Goal: Transaction & Acquisition: Purchase product/service

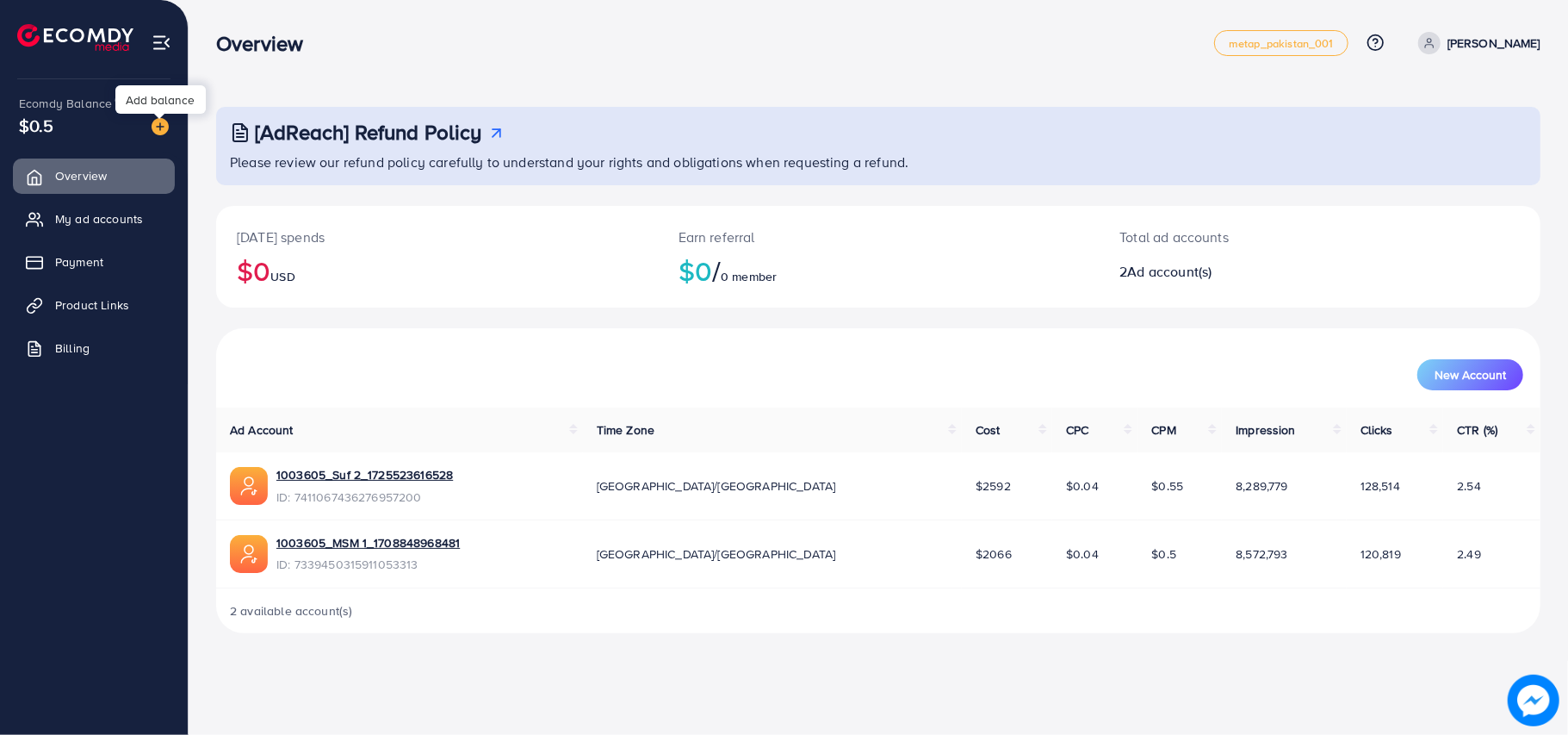
click at [164, 128] on img at bounding box center [160, 126] width 17 height 17
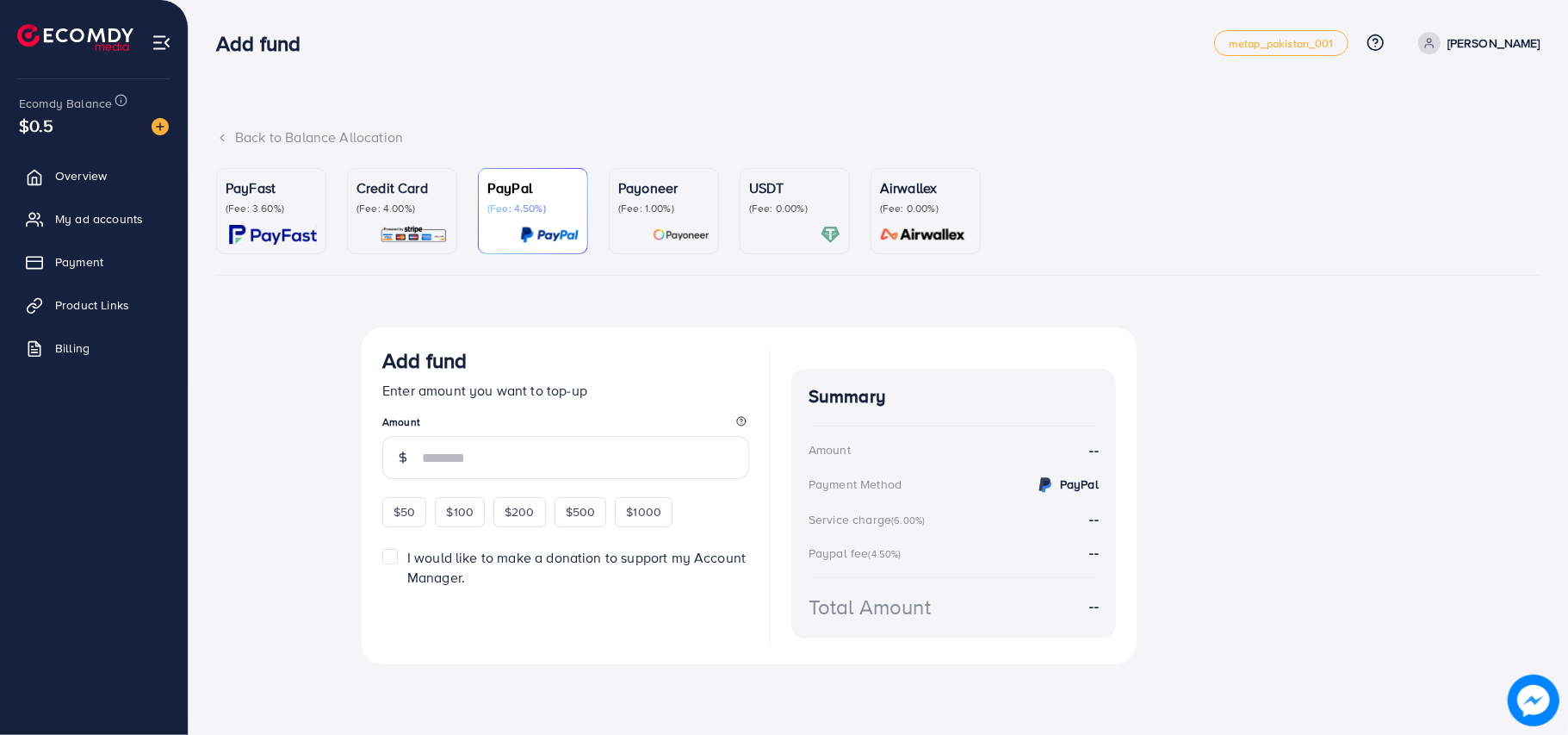
click at [311, 219] on div "PayFast (Fee: 3.60%)" at bounding box center [271, 211] width 91 height 67
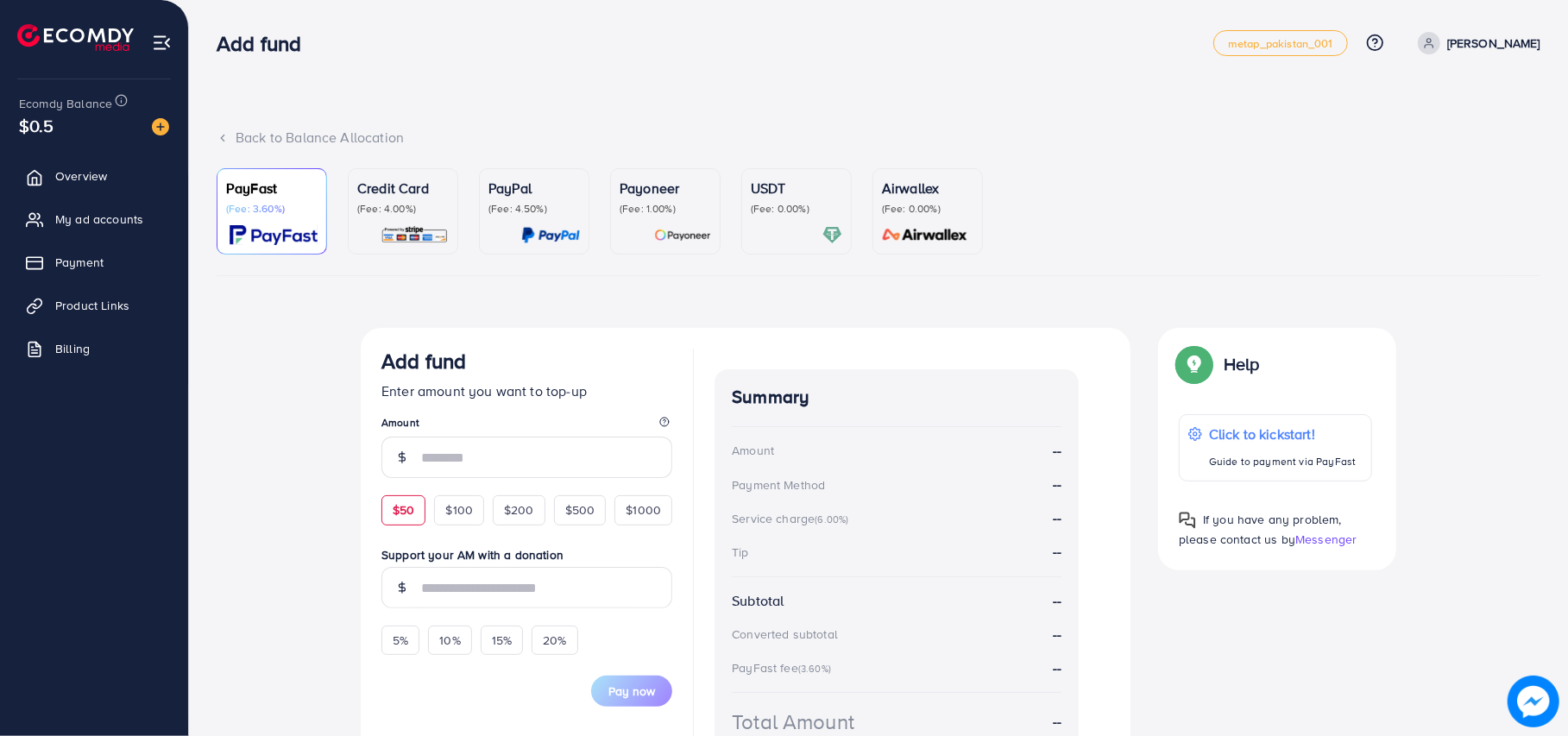
click at [414, 507] on span "$50" at bounding box center [403, 509] width 21 height 17
type input "**"
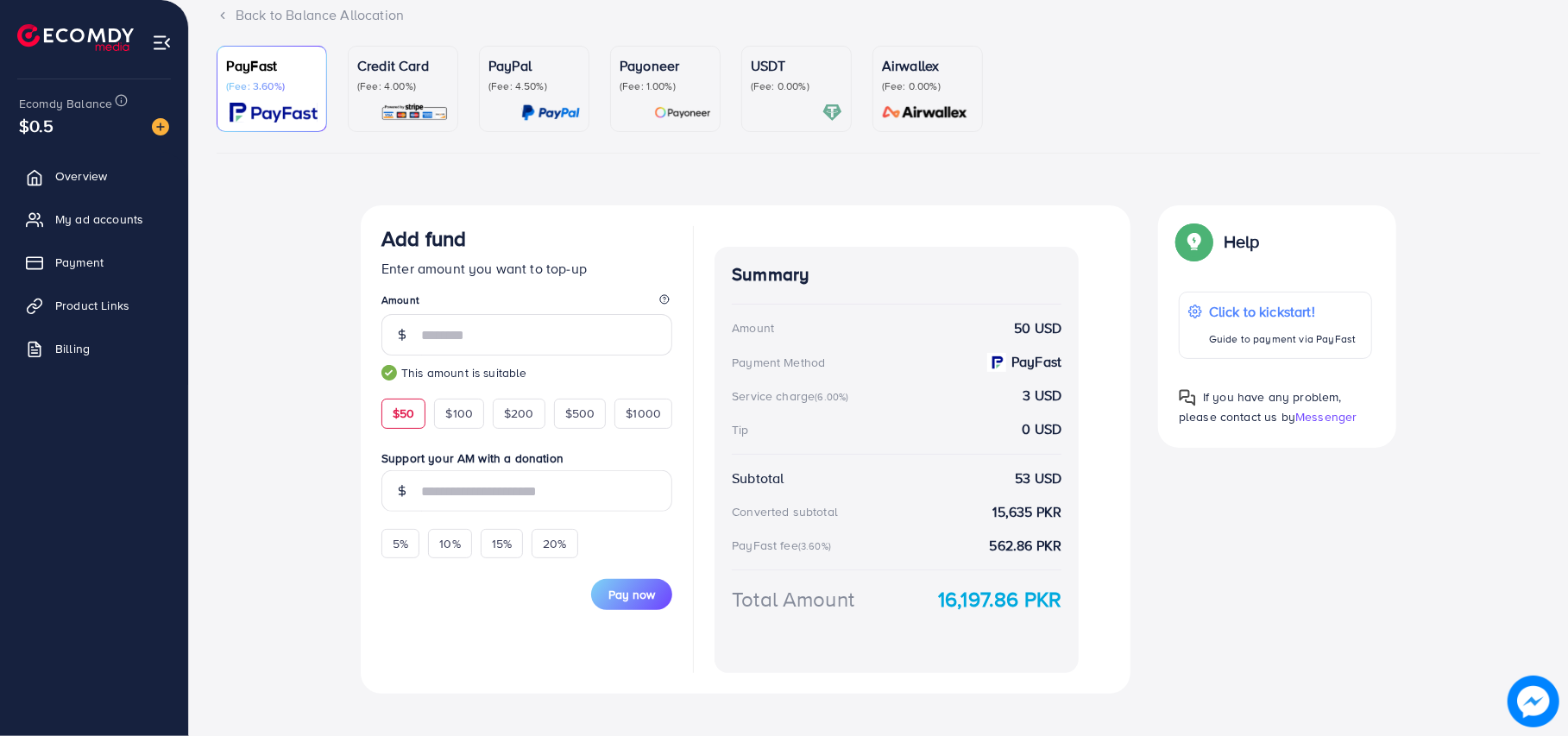
scroll to position [143, 0]
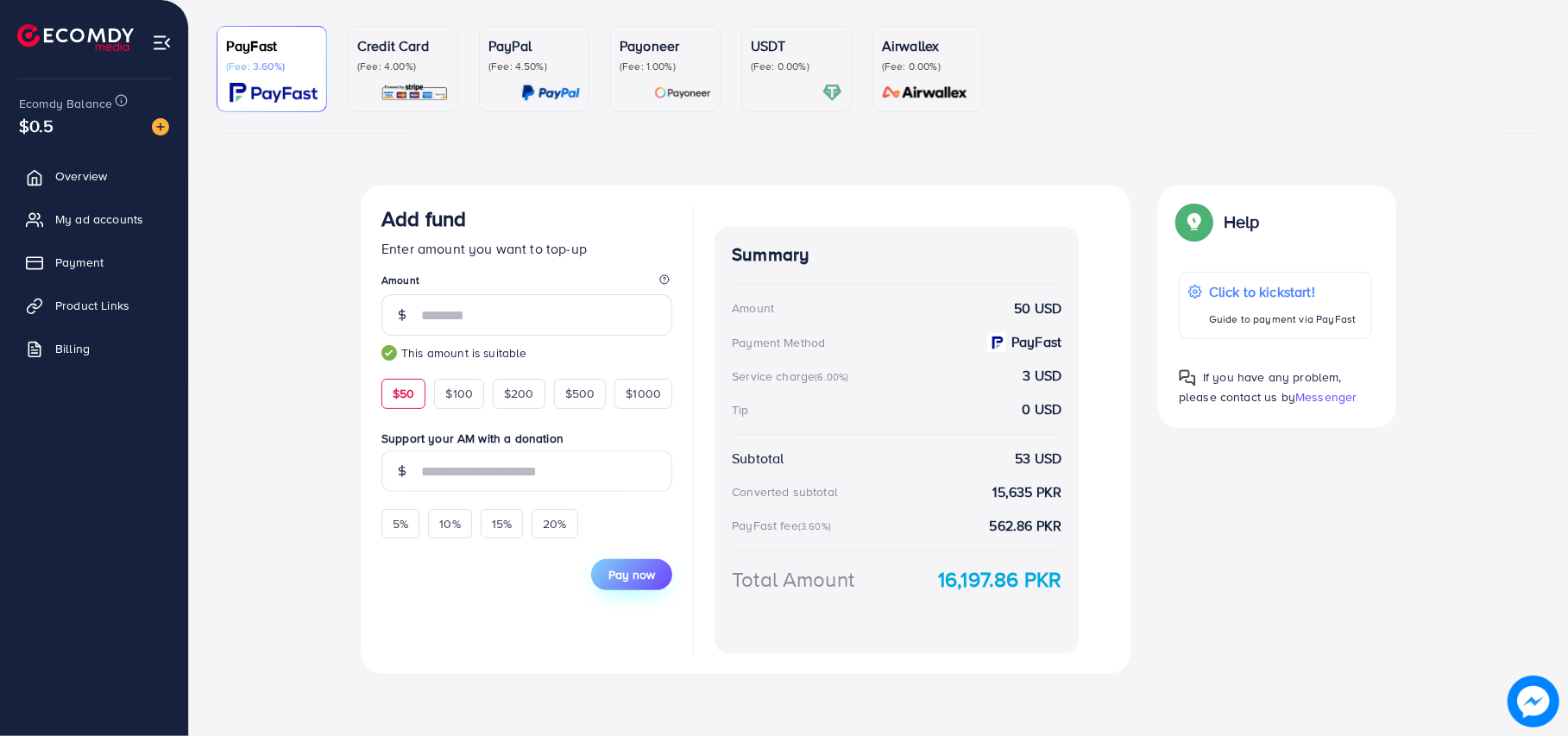
click at [622, 576] on span "Pay now" at bounding box center [631, 575] width 46 height 17
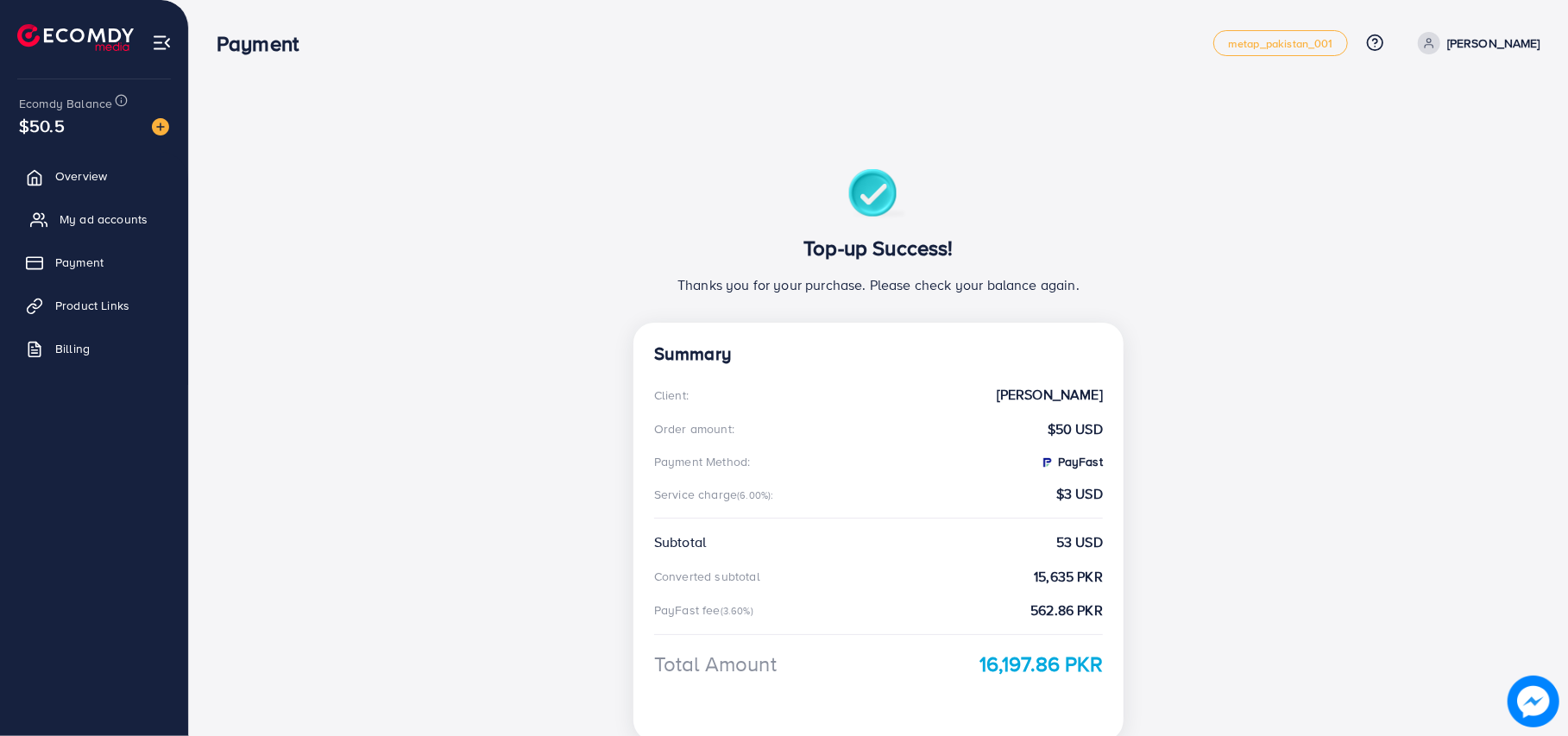
click at [142, 223] on span "My ad accounts" at bounding box center [103, 219] width 88 height 17
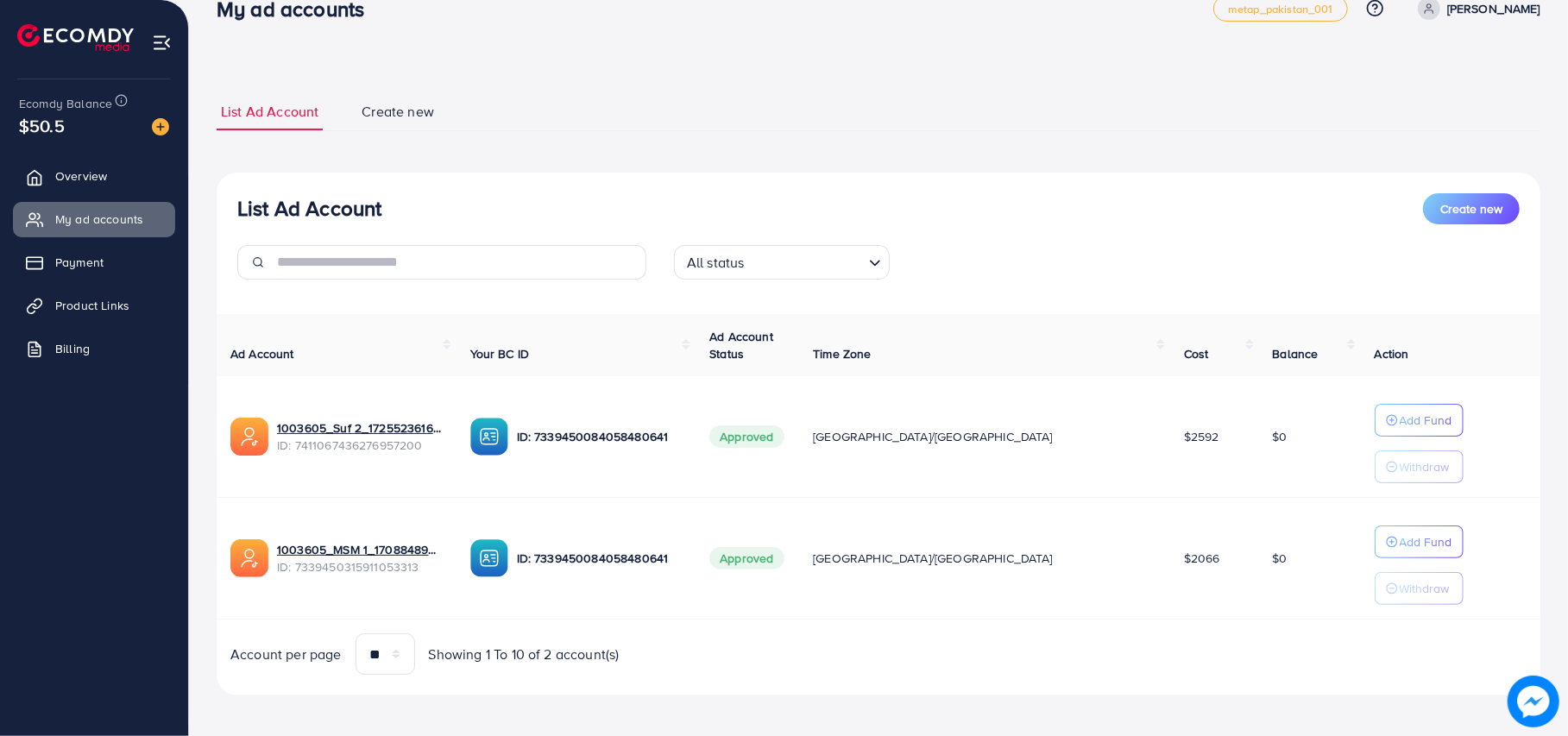
scroll to position [44, 0]
